Goal: Task Accomplishment & Management: Complete application form

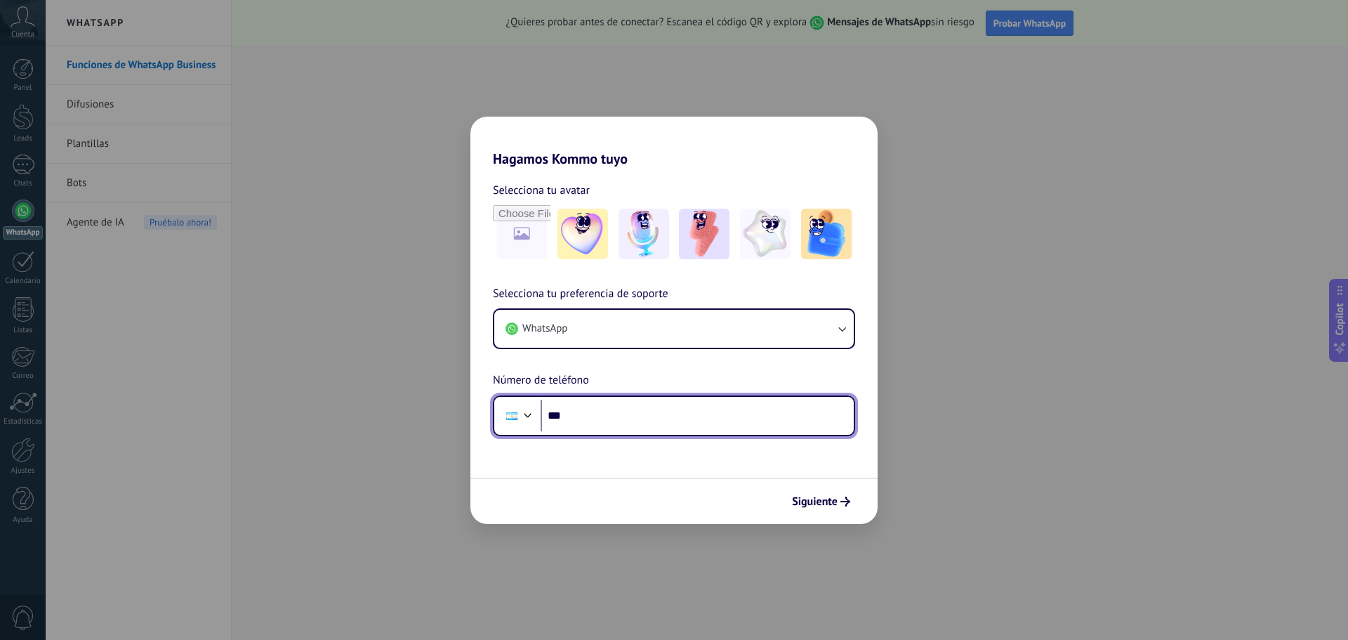
click at [595, 416] on input "***" at bounding box center [697, 415] width 313 height 32
type input "**********"
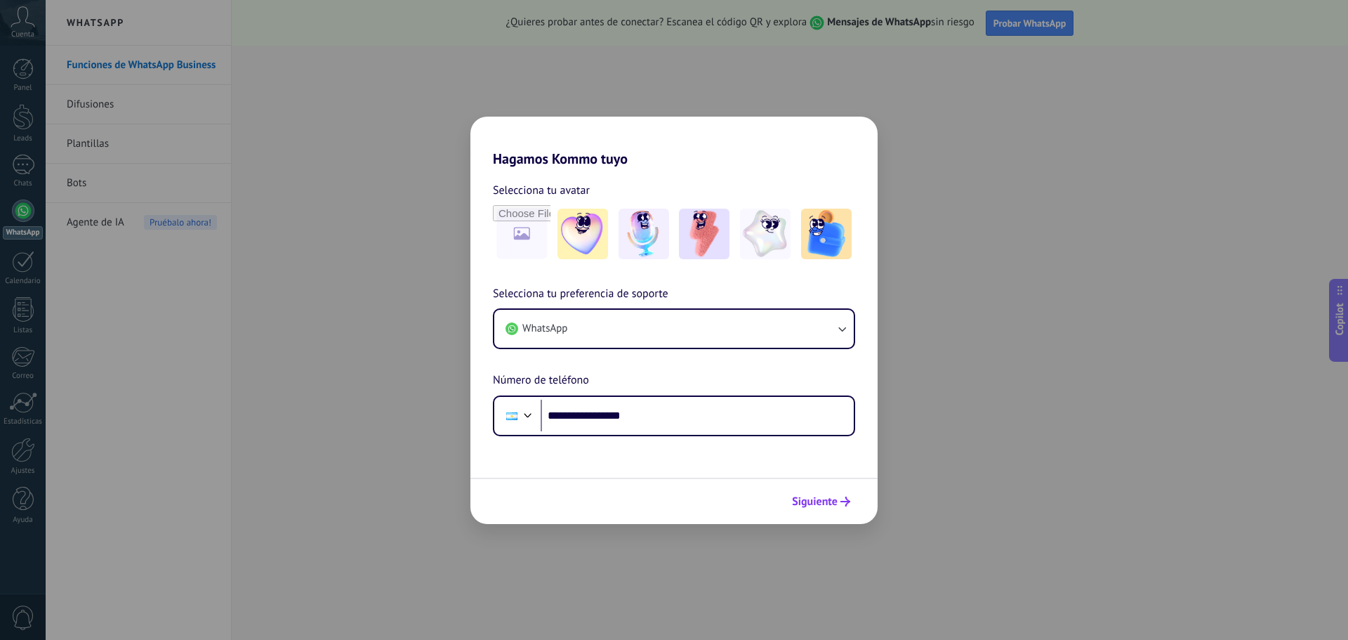
click at [831, 496] on span "Siguiente" at bounding box center [815, 501] width 46 height 10
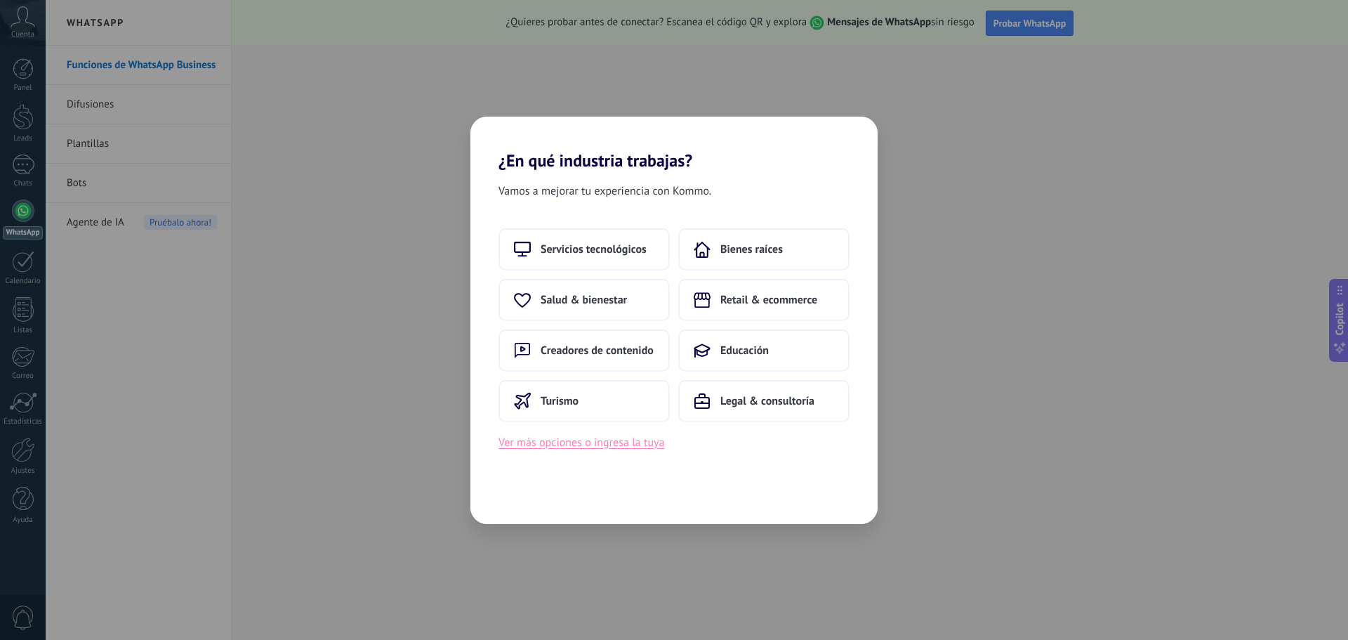
click at [560, 446] on button "Ver más opciones o ingresa la tuya" at bounding box center [581, 442] width 166 height 18
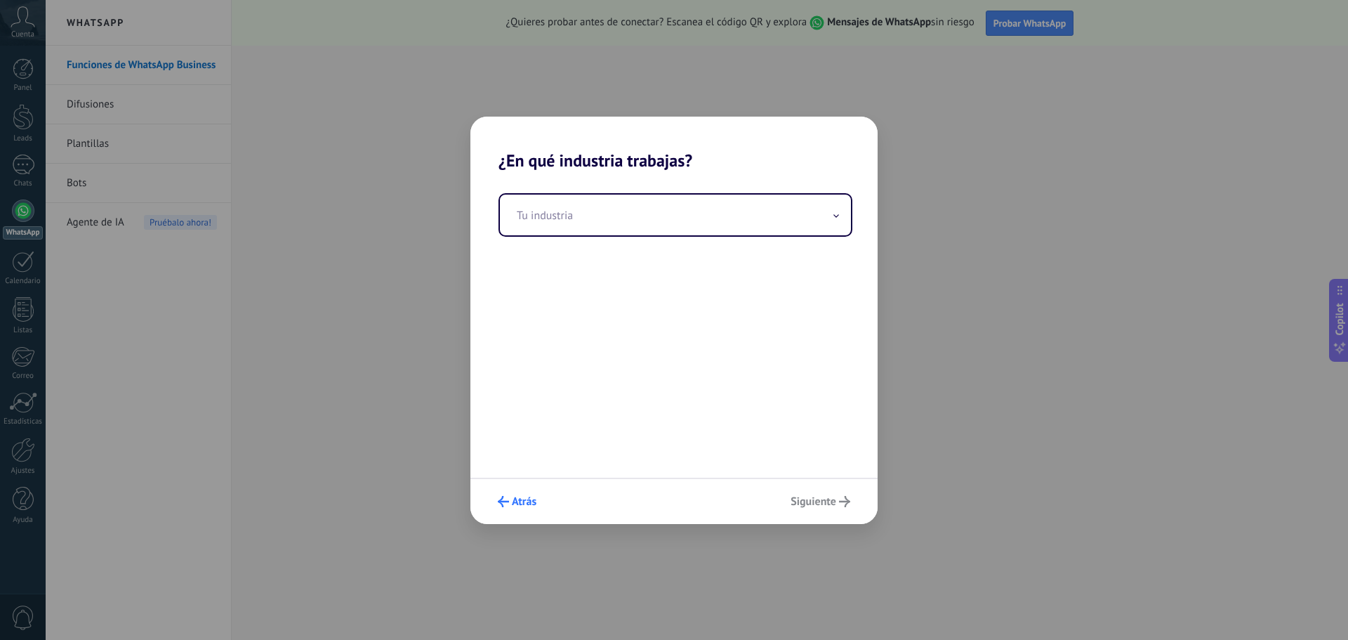
click at [518, 503] on span "Atrás" at bounding box center [524, 501] width 25 height 10
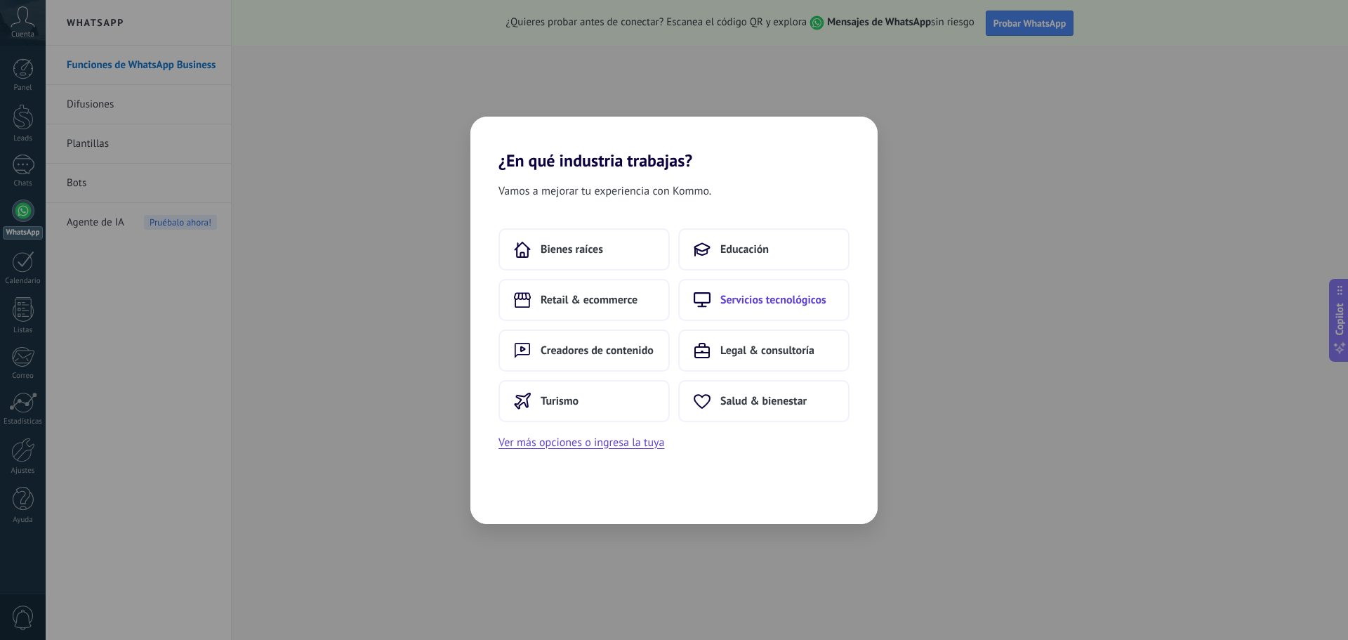
click at [725, 294] on span "Servicios tecnológicos" at bounding box center [773, 300] width 106 height 14
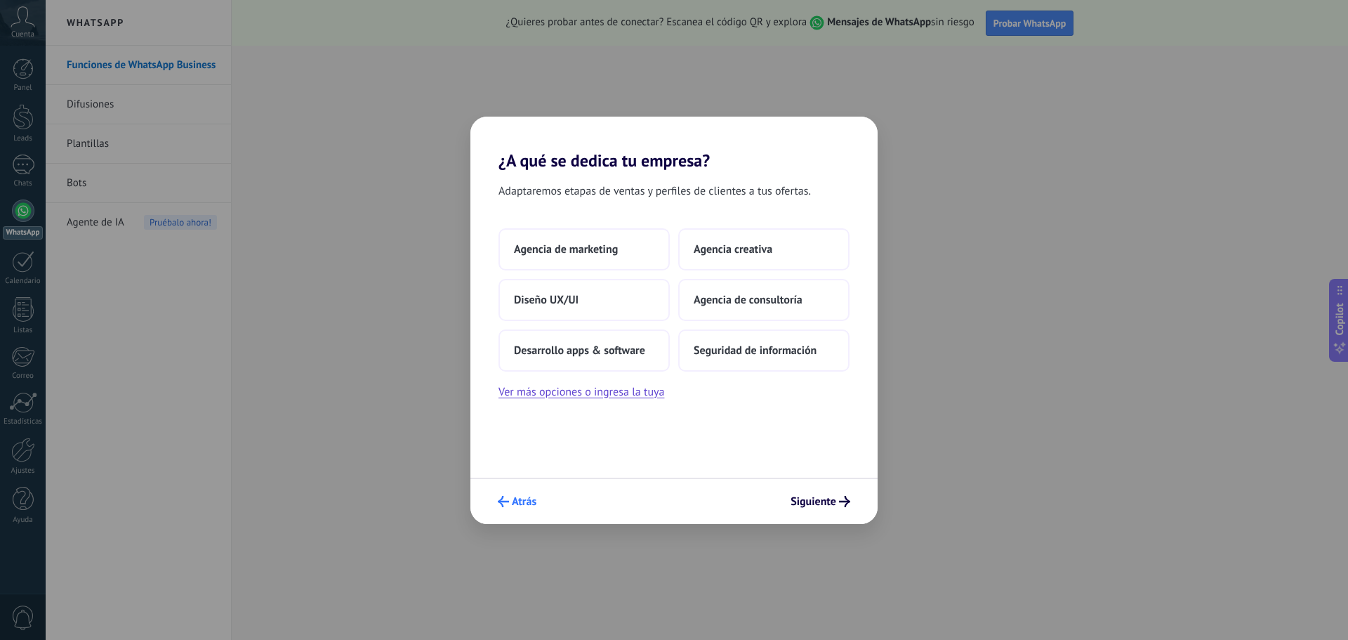
click at [519, 508] on button "Atrás" at bounding box center [516, 501] width 51 height 24
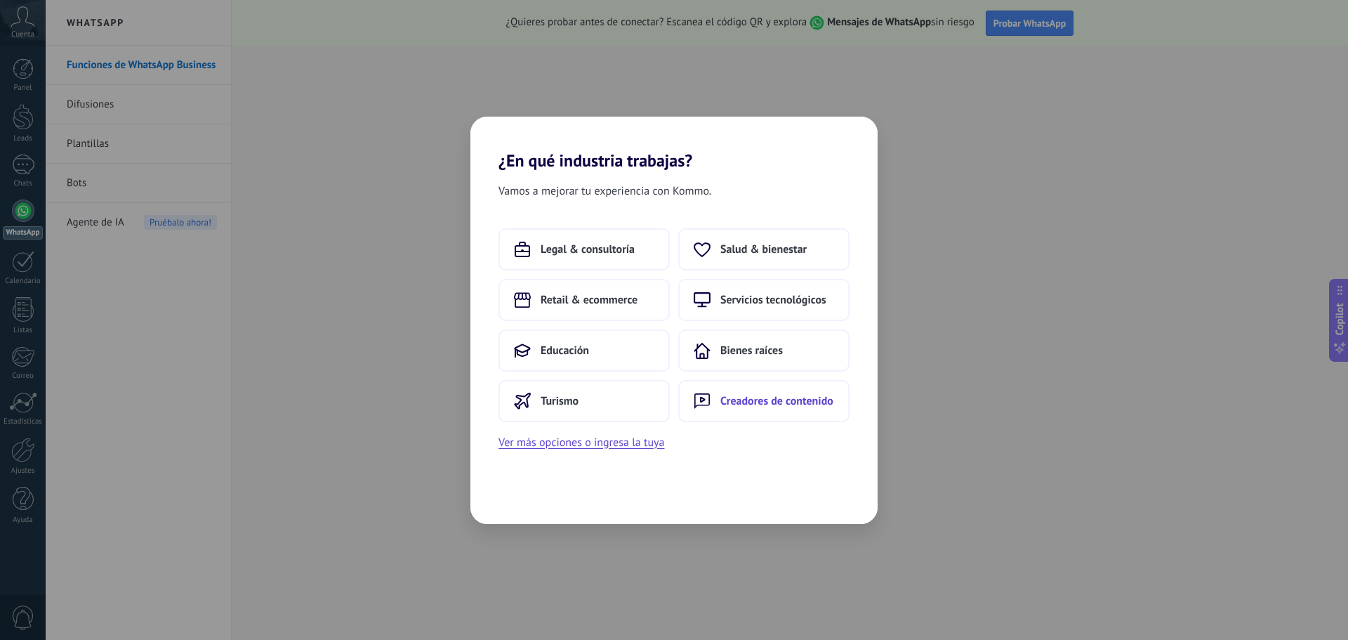
click at [741, 402] on span "Creadores de contenido" at bounding box center [776, 401] width 113 height 14
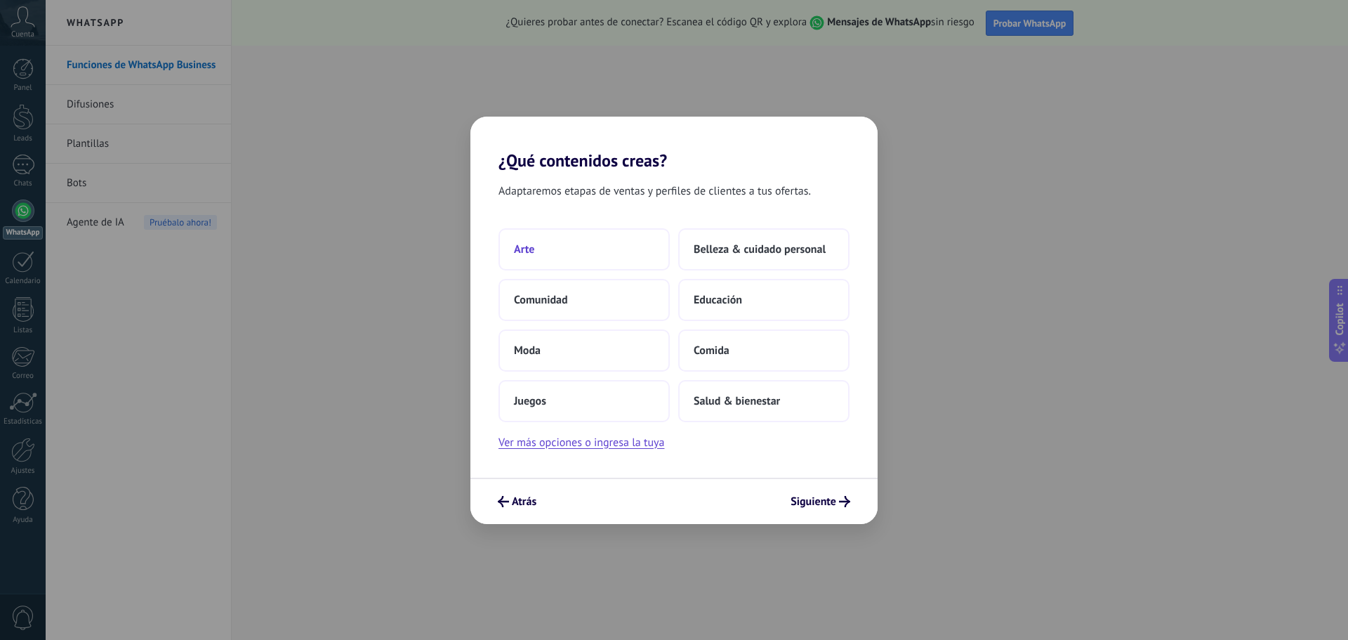
click at [535, 253] on button "Arte" at bounding box center [583, 249] width 171 height 42
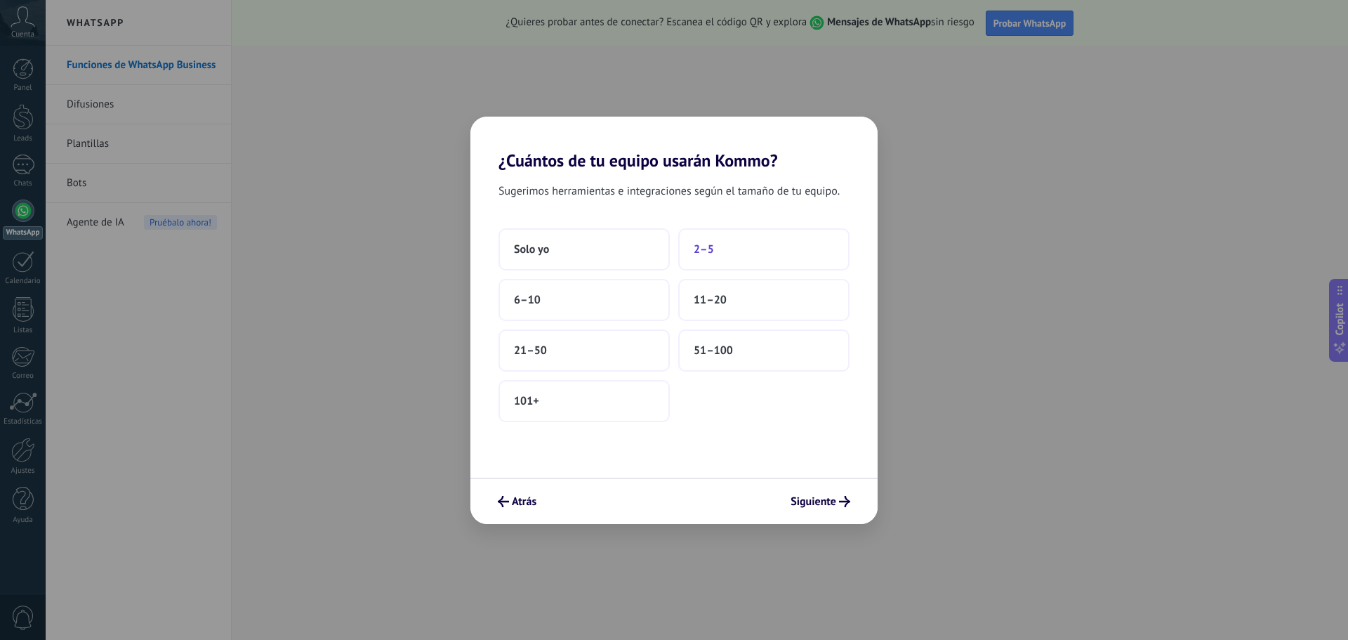
click at [717, 252] on button "2–5" at bounding box center [763, 249] width 171 height 42
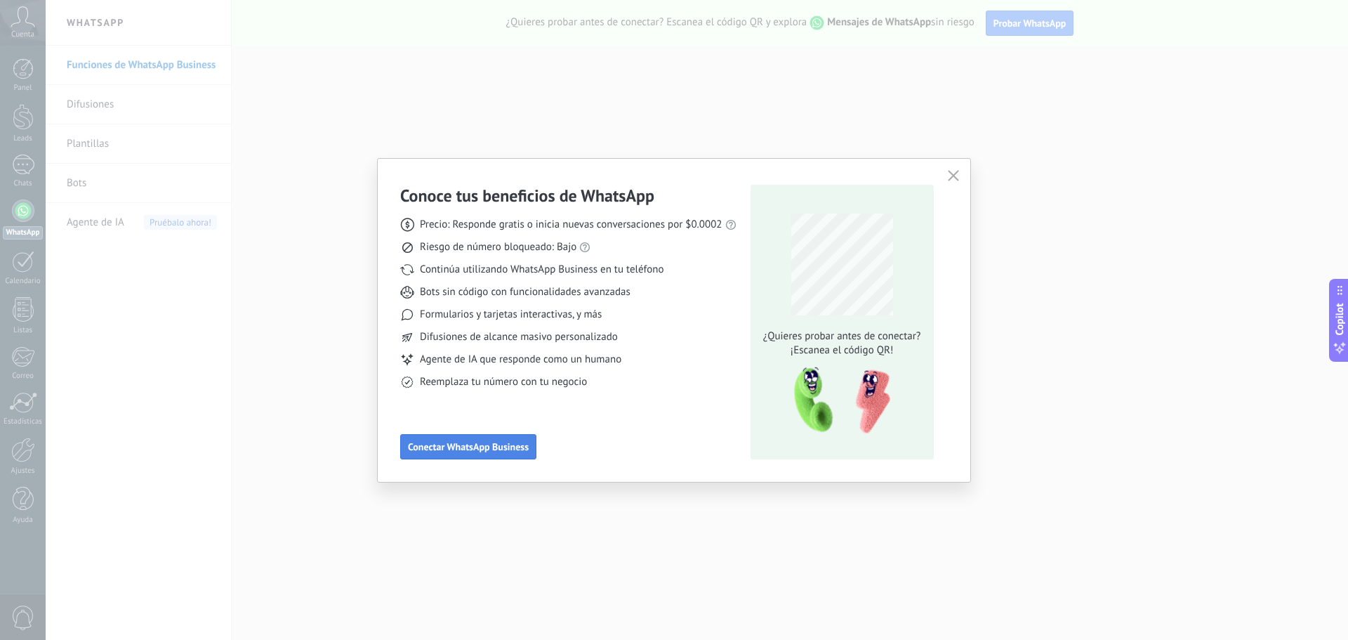
click at [497, 444] on span "Conectar WhatsApp Business" at bounding box center [468, 447] width 121 height 10
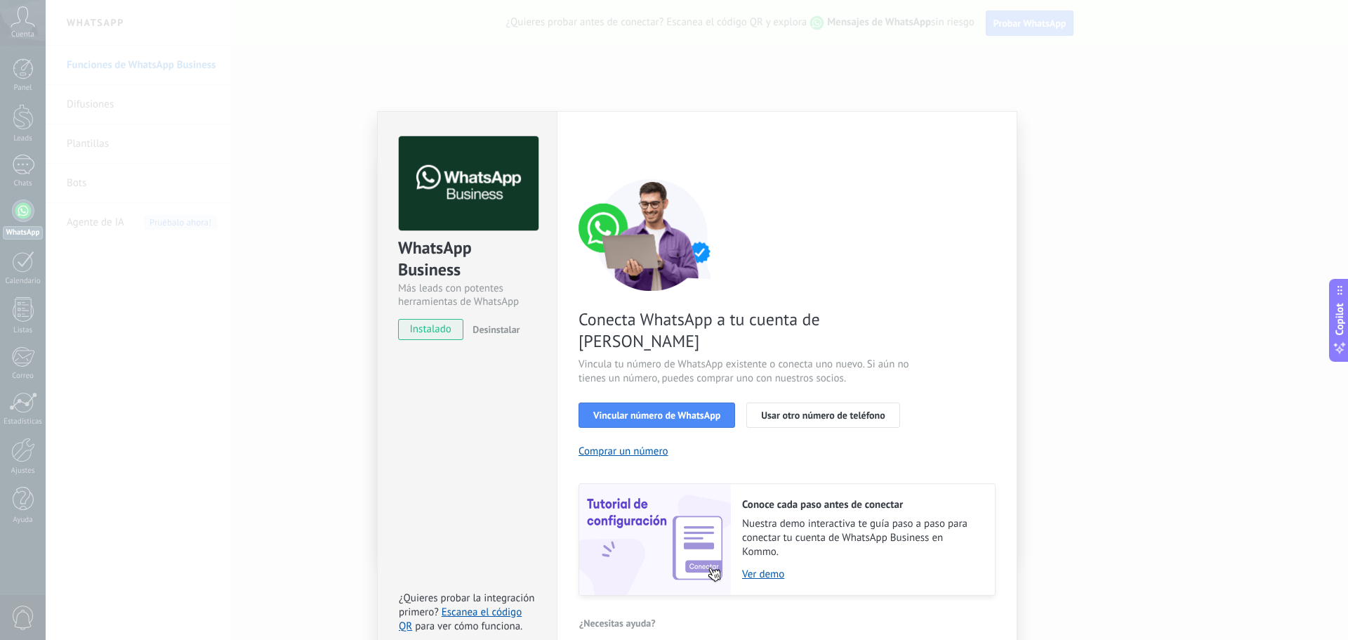
click at [306, 124] on div "WhatsApp Business Más leads con potentes herramientas de WhatsApp instalado Des…" at bounding box center [697, 320] width 1302 height 640
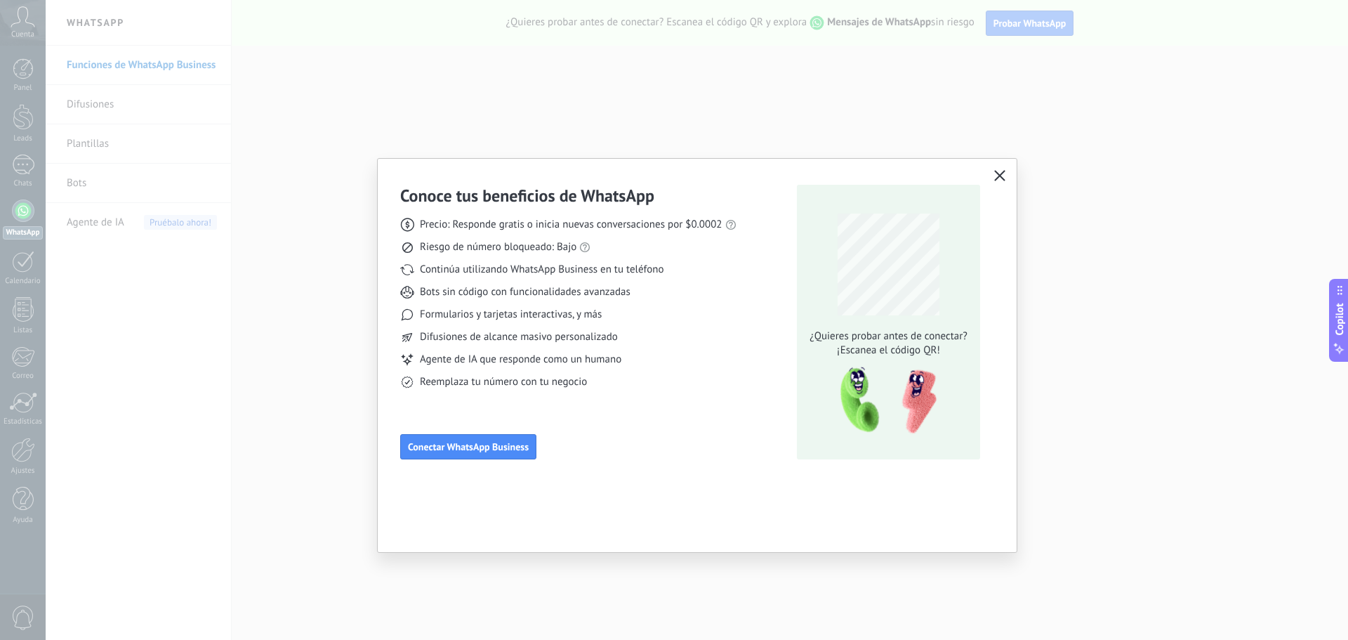
click at [1002, 179] on icon "button" at bounding box center [999, 175] width 11 height 11
